Goal: Information Seeking & Learning: Learn about a topic

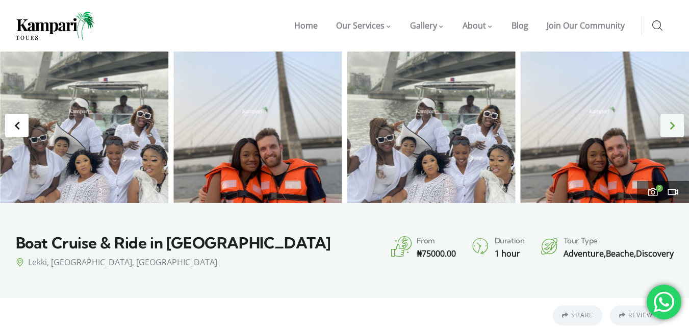
click at [675, 124] on div "Next slide" at bounding box center [671, 125] width 23 height 23
click at [667, 126] on div "Next slide" at bounding box center [671, 125] width 23 height 23
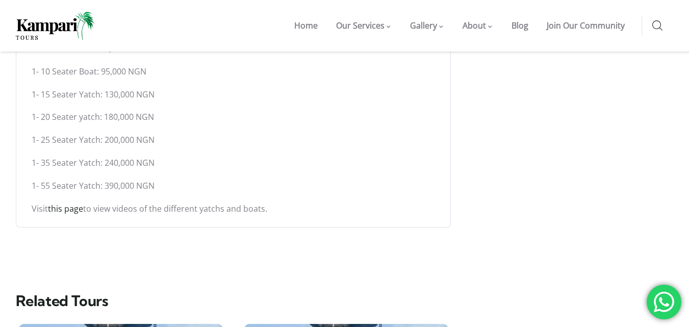
scroll to position [867, 0]
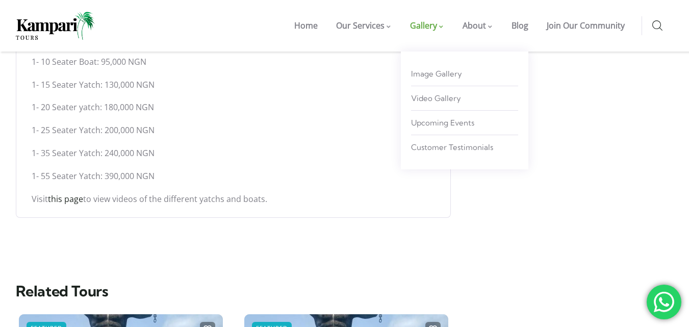
click at [437, 25] on span "Gallery" at bounding box center [423, 25] width 27 height 11
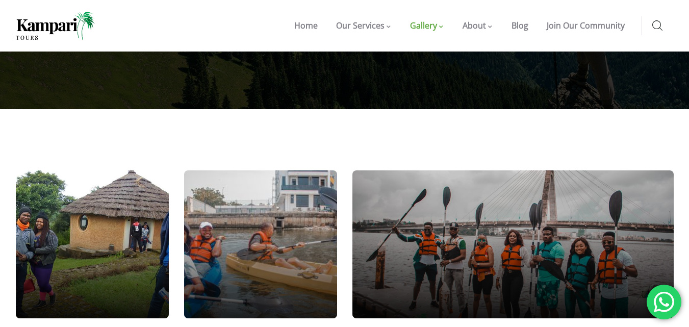
scroll to position [408, 0]
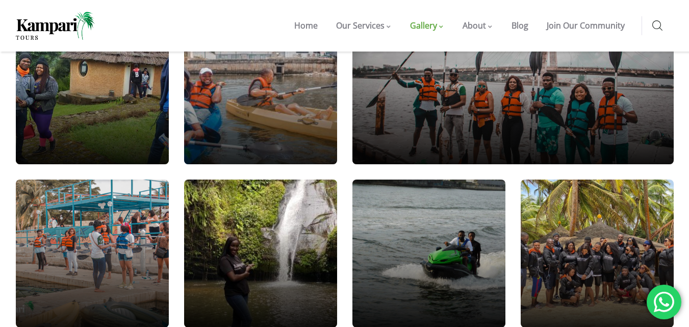
click at [277, 106] on div at bounding box center [261, 90] width 184 height 177
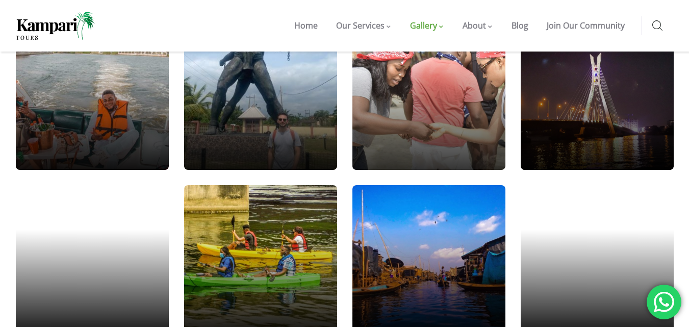
scroll to position [1071, 0]
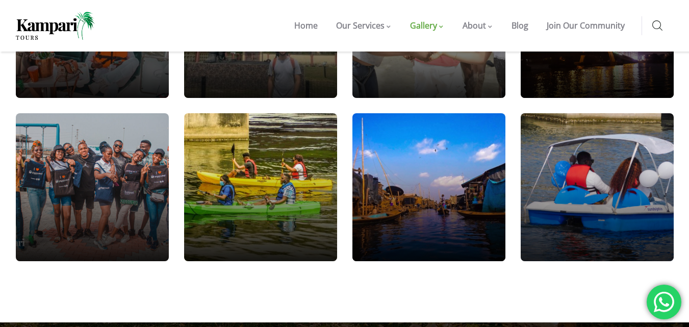
click at [617, 171] on div at bounding box center [597, 186] width 184 height 177
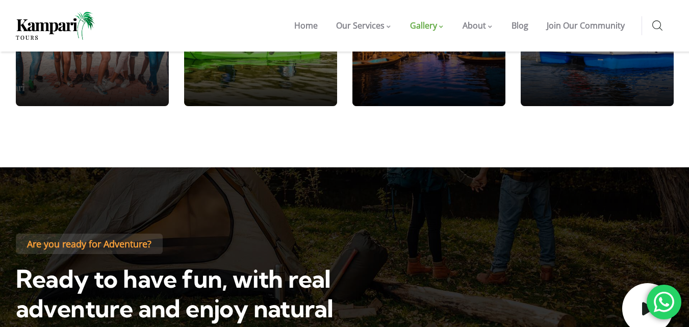
scroll to position [1223, 0]
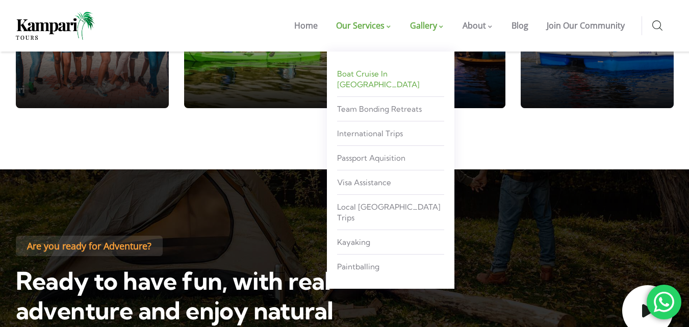
click at [380, 75] on span "Boat Cruise in [GEOGRAPHIC_DATA]" at bounding box center [378, 79] width 83 height 20
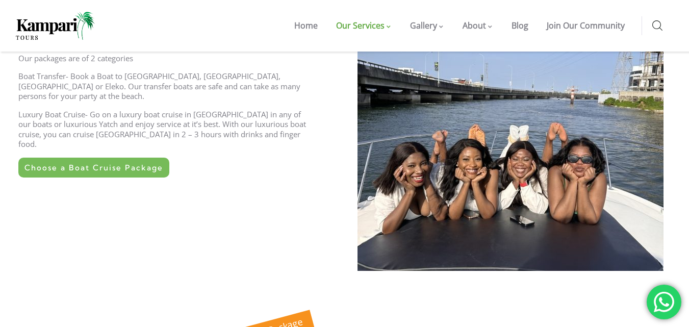
scroll to position [306, 0]
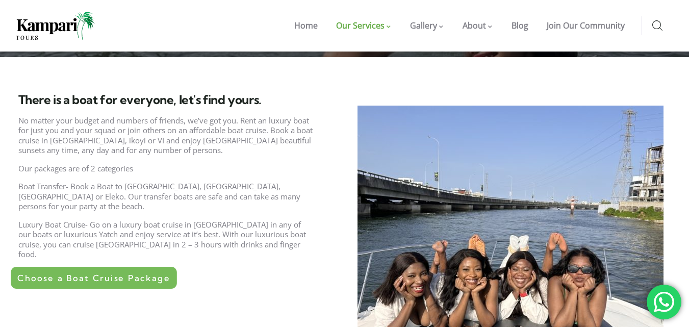
click at [105, 267] on link "Choose a Boat Cruise Package" at bounding box center [94, 278] width 166 height 22
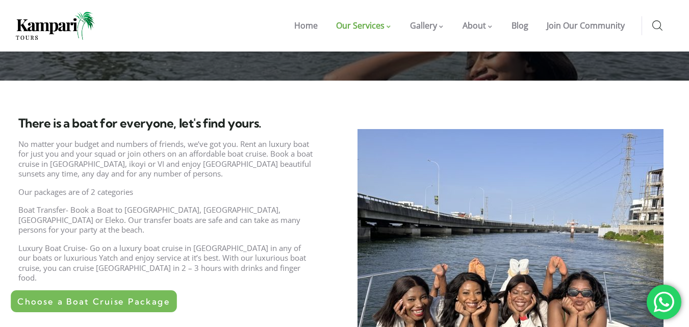
scroll to position [357, 0]
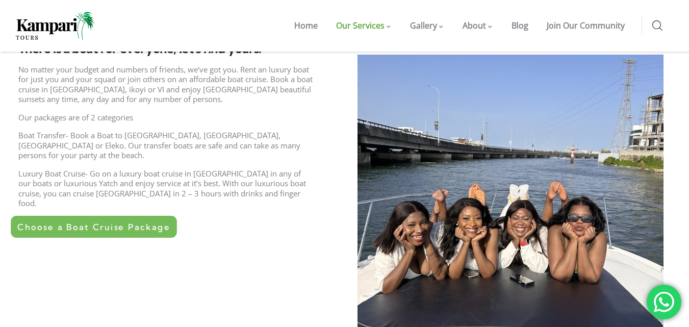
click at [128, 222] on span "Choose a Boat Cruise Package" at bounding box center [93, 226] width 152 height 9
click at [112, 222] on span "Choose a Boat Cruise Package" at bounding box center [93, 226] width 152 height 9
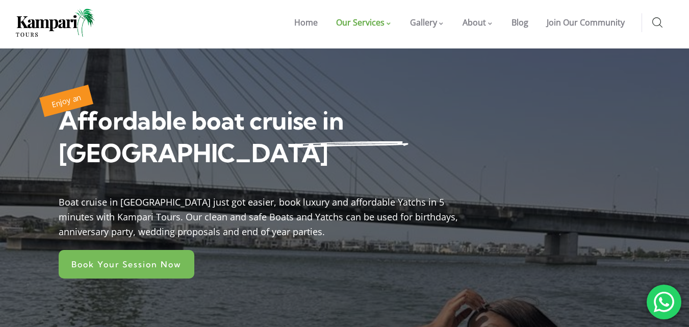
scroll to position [0, 0]
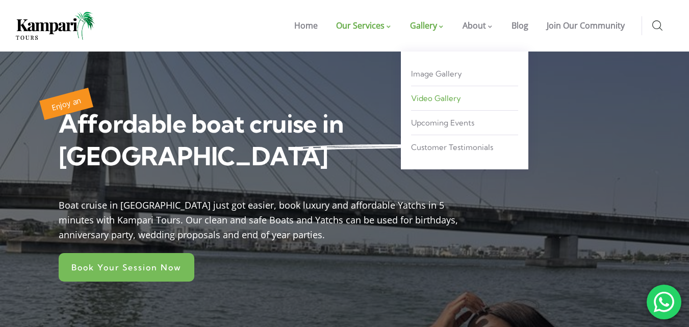
click at [434, 98] on span "Video Gallery" at bounding box center [436, 98] width 50 height 10
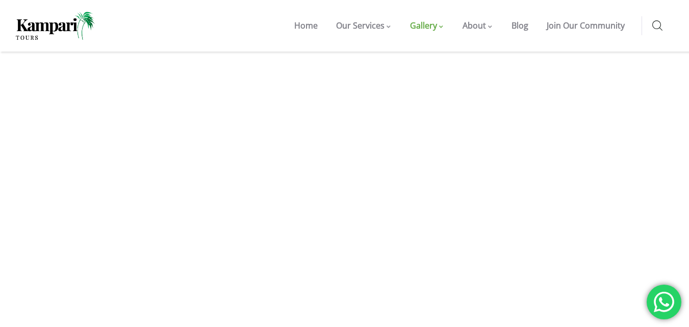
scroll to position [765, 0]
click at [433, 79] on link "Image Gallery" at bounding box center [464, 73] width 107 height 19
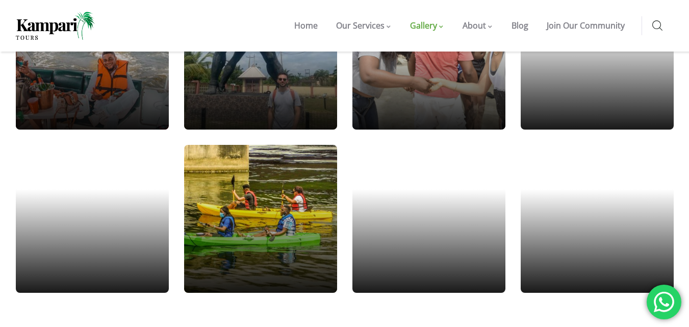
scroll to position [1122, 0]
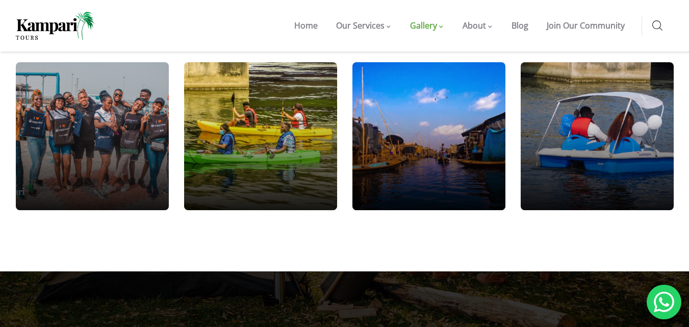
click at [50, 27] on img at bounding box center [55, 26] width 79 height 28
